Goal: Information Seeking & Learning: Check status

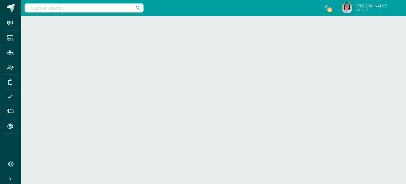
click at [394, 16] on html "Staff Estudiantes Estructura Inscripción Disciplina Asistencia Archivos Reporte…" at bounding box center [203, 8] width 406 height 16
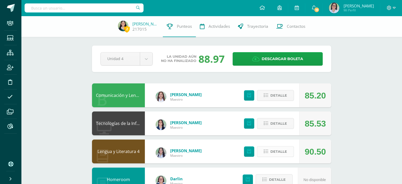
click at [277, 149] on span "Detalle" at bounding box center [278, 151] width 17 height 10
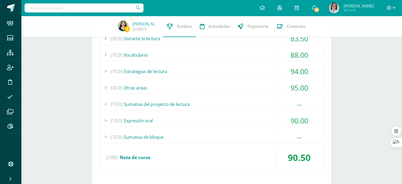
scroll to position [160, 0]
click at [172, 103] on div "(10.0) Sumativa del proyecto de lectura" at bounding box center [211, 104] width 223 height 12
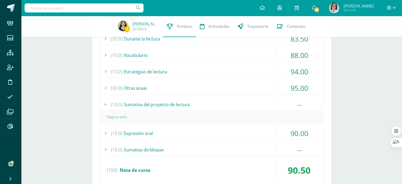
click at [172, 103] on div "(10.0) Sumativa del proyecto de lectura" at bounding box center [211, 104] width 223 height 12
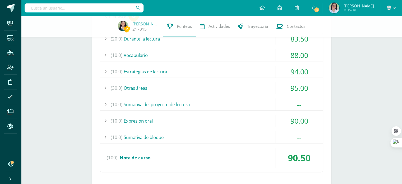
click at [143, 133] on div "(10.0) Sumativa de bloque" at bounding box center [211, 137] width 223 height 12
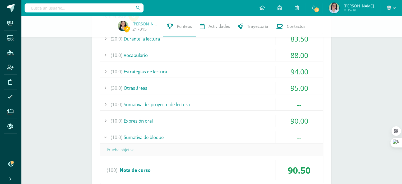
click at [143, 133] on div "(10.0) Sumativa de bloque" at bounding box center [211, 137] width 223 height 12
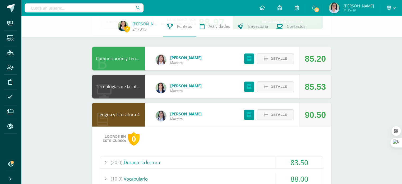
scroll to position [37, 0]
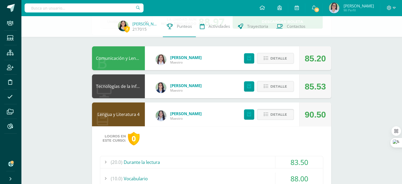
click at [280, 115] on span "Detalle" at bounding box center [278, 114] width 17 height 10
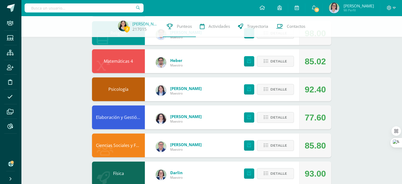
scroll to position [0, 0]
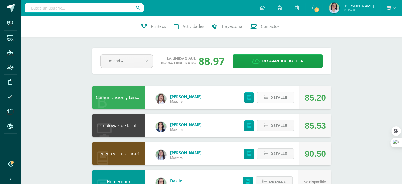
click at [285, 96] on span "Detalle" at bounding box center [278, 98] width 17 height 10
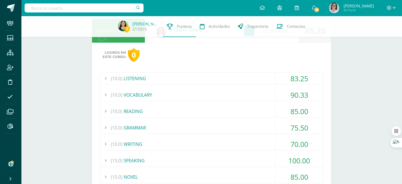
scroll to position [67, 0]
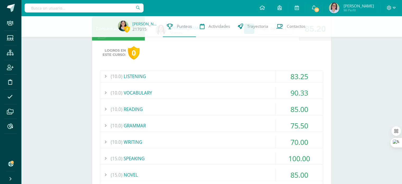
click at [207, 75] on div "(10.0) LISTENING" at bounding box center [211, 76] width 223 height 12
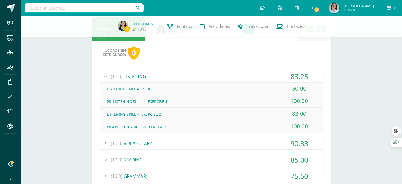
click at [207, 75] on div "(10.0) LISTENING" at bounding box center [211, 76] width 223 height 12
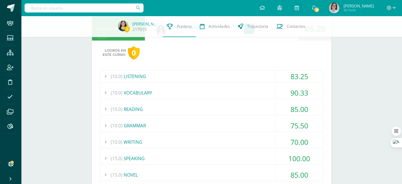
click at [214, 91] on div "(10.0) VOCABULARY" at bounding box center [211, 93] width 223 height 12
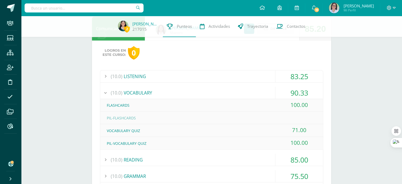
click at [214, 91] on div "(10.0) VOCABULARY" at bounding box center [211, 93] width 223 height 12
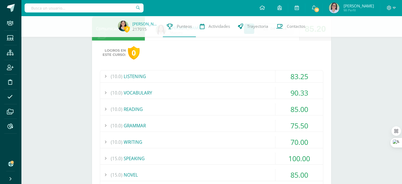
click at [236, 107] on div "(10.0) READING" at bounding box center [211, 109] width 223 height 12
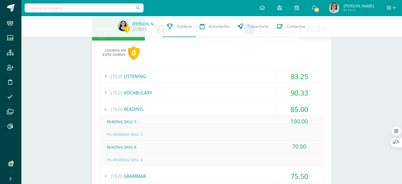
click at [236, 107] on div "(10.0) READING" at bounding box center [211, 109] width 223 height 12
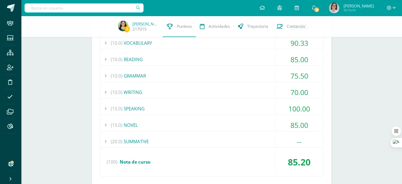
scroll to position [119, 0]
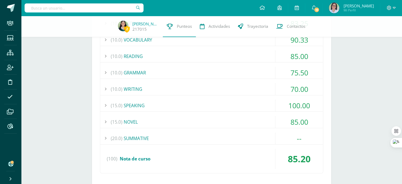
click at [195, 70] on div "(10.0) GRAMMAR" at bounding box center [211, 73] width 223 height 12
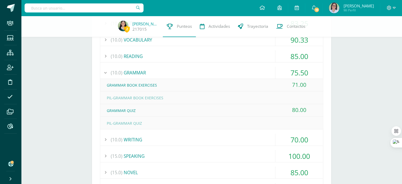
drag, startPoint x: 196, startPoint y: 71, endPoint x: 139, endPoint y: 80, distance: 57.5
click at [139, 80] on div "GRAMMAR BOOK EXERCISES" at bounding box center [211, 85] width 223 height 12
click at [151, 72] on div "(10.0) GRAMMAR" at bounding box center [211, 73] width 223 height 12
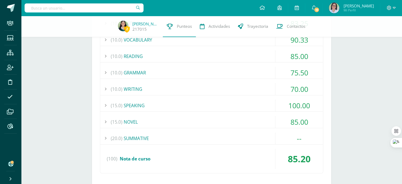
click at [141, 89] on div "(10.0) WRITING" at bounding box center [211, 89] width 223 height 12
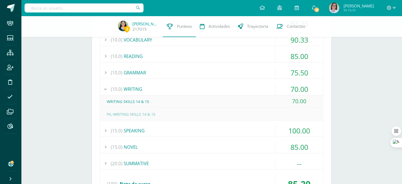
click at [141, 89] on div "(10.0) WRITING" at bounding box center [211, 89] width 223 height 12
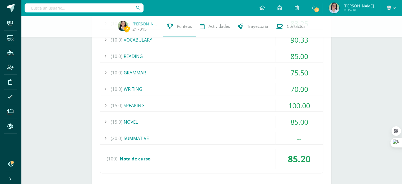
click at [147, 99] on div "(15.0) SPEAKING" at bounding box center [211, 105] width 223 height 12
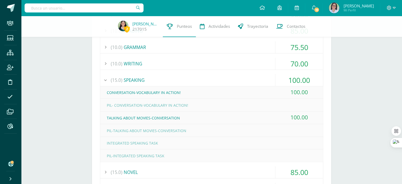
scroll to position [145, 0]
drag, startPoint x: 125, startPoint y: 118, endPoint x: 168, endPoint y: 117, distance: 43.1
click at [168, 117] on div "TALKING ABOUT MOVIES-CONVERSATION" at bounding box center [211, 117] width 223 height 12
click at [152, 79] on div "(15.0) SPEAKING" at bounding box center [211, 79] width 223 height 12
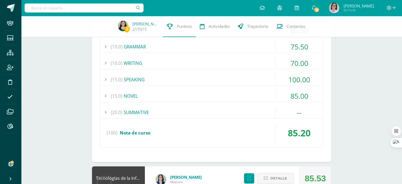
click at [125, 94] on div "(15.0) NOVEL" at bounding box center [211, 96] width 223 height 12
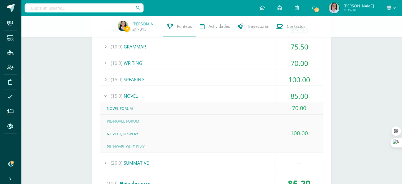
click at [123, 94] on div "(15.0) NOVEL" at bounding box center [211, 96] width 223 height 12
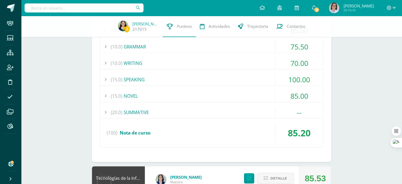
click at [144, 114] on div "(20.0) SUMMATIVE" at bounding box center [211, 112] width 223 height 12
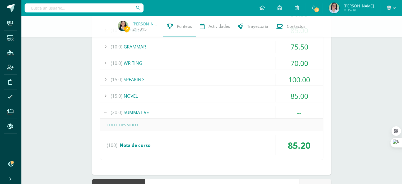
click at [145, 112] on div "(20.0) SUMMATIVE" at bounding box center [211, 112] width 223 height 12
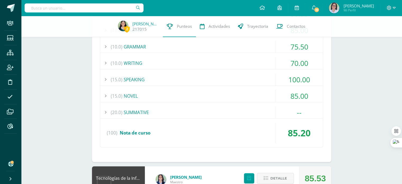
click at [153, 99] on div "(15.0) NOVEL" at bounding box center [211, 96] width 223 height 12
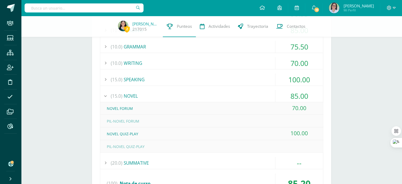
drag, startPoint x: 108, startPoint y: 120, endPoint x: 180, endPoint y: 116, distance: 72.6
click at [180, 116] on div "PIL-NOVEL FORUM" at bounding box center [211, 121] width 223 height 12
click at [163, 120] on div "PIL-NOVEL FORUM" at bounding box center [211, 121] width 223 height 12
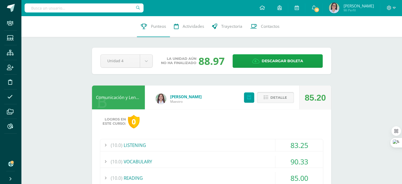
click at [273, 98] on span "Detalle" at bounding box center [278, 98] width 17 height 10
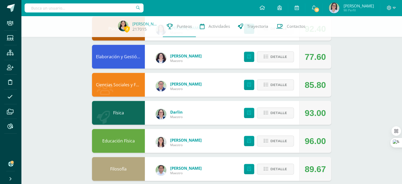
scroll to position [242, 0]
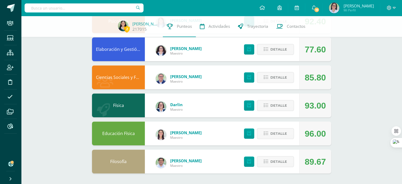
drag, startPoint x: 330, startPoint y: 131, endPoint x: 310, endPoint y: 129, distance: 20.2
click at [310, 129] on div "96.00" at bounding box center [315, 133] width 32 height 24
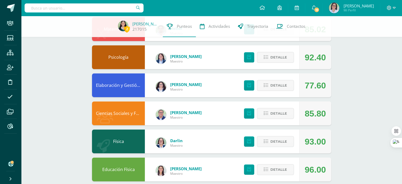
scroll to position [186, 0]
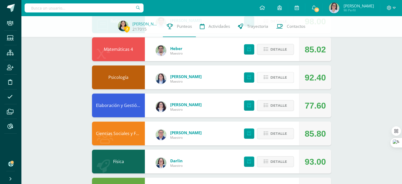
click at [274, 80] on span "Detalle" at bounding box center [278, 77] width 17 height 10
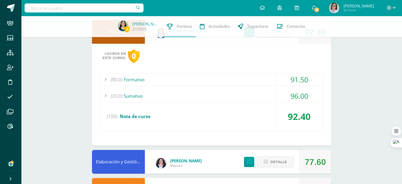
scroll to position [232, 0]
click at [206, 84] on div "(80.0) Formativo" at bounding box center [211, 79] width 223 height 12
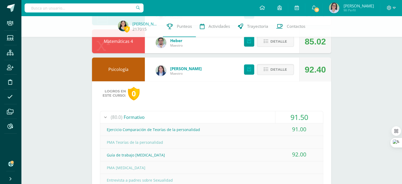
scroll to position [194, 0]
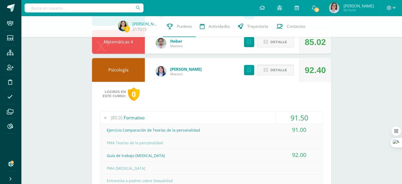
click at [272, 70] on span "Detalle" at bounding box center [278, 70] width 17 height 10
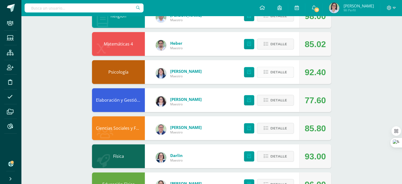
scroll to position [0, 0]
